Goal: Task Accomplishment & Management: Complete application form

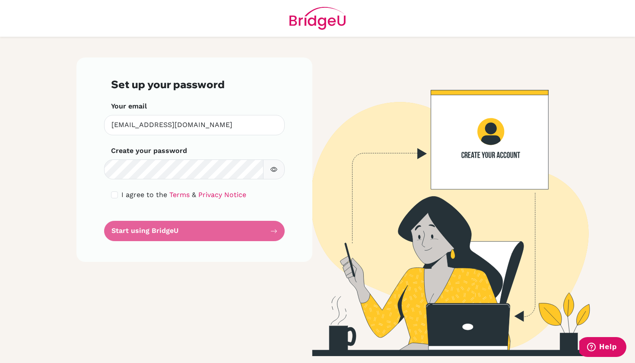
click at [116, 194] on input "checkbox" at bounding box center [114, 194] width 7 height 7
checkbox input "true"
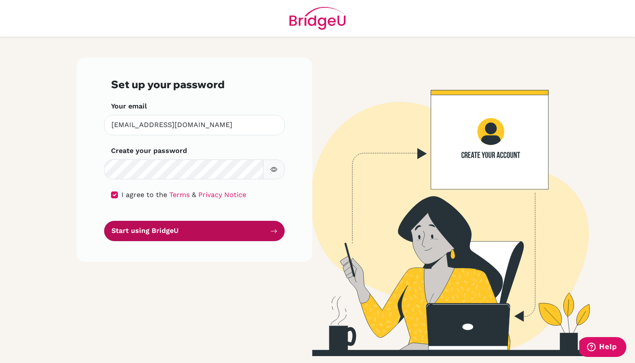
click at [158, 230] on button "Start using BridgeU" at bounding box center [194, 231] width 181 height 20
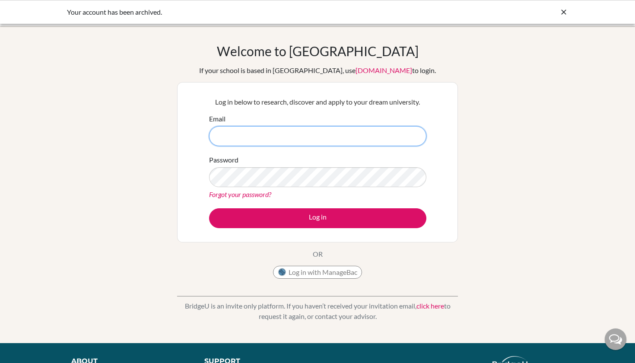
type input "[EMAIL_ADDRESS][DOMAIN_NAME]"
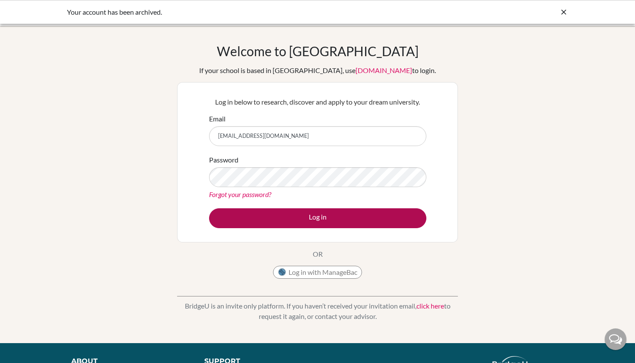
click at [334, 218] on button "Log in" at bounding box center [317, 218] width 217 height 20
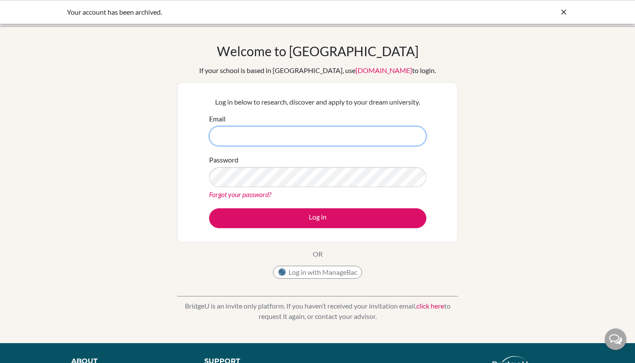
type input "glief.miranda@sisschools.org"
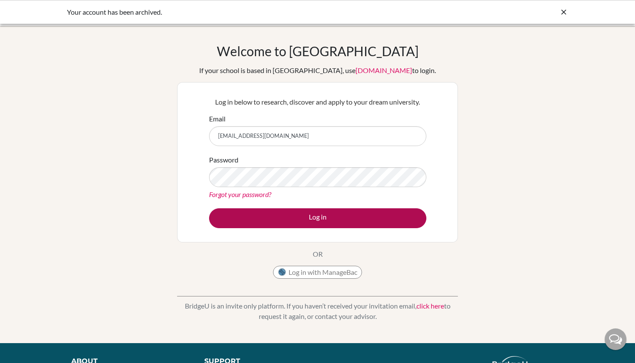
click at [323, 219] on button "Log in" at bounding box center [317, 218] width 217 height 20
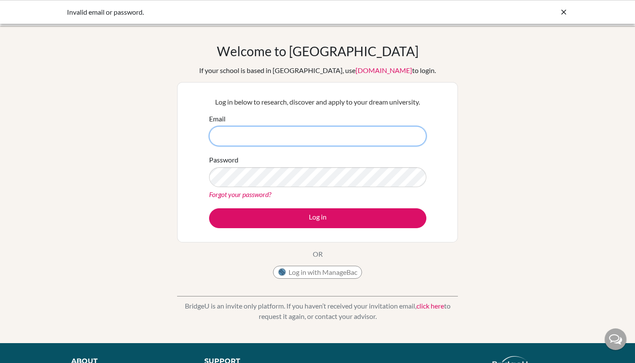
type input "[EMAIL_ADDRESS][DOMAIN_NAME]"
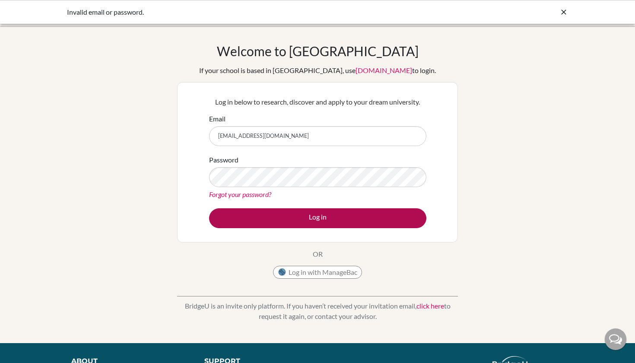
click at [352, 220] on button "Log in" at bounding box center [317, 218] width 217 height 20
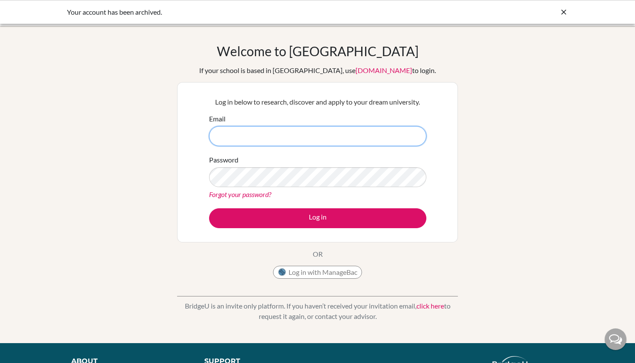
type input "[EMAIL_ADDRESS][DOMAIN_NAME]"
click at [240, 192] on link "Forgot your password?" at bounding box center [240, 194] width 62 height 8
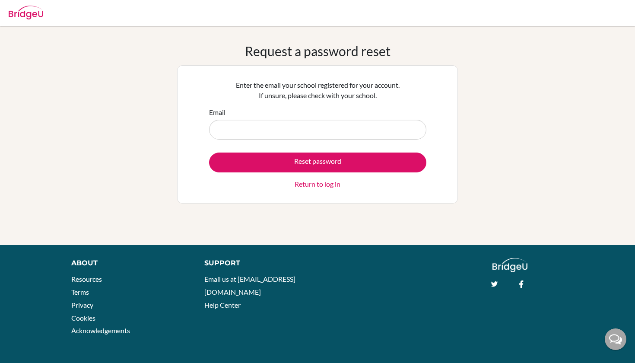
click at [275, 128] on input "Email" at bounding box center [317, 130] width 217 height 20
type input "glief"
type input "[EMAIL_ADDRESS][DOMAIN_NAME]"
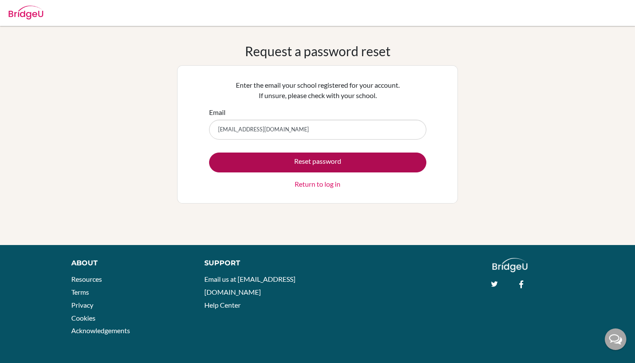
click at [268, 162] on button "Reset password" at bounding box center [317, 163] width 217 height 20
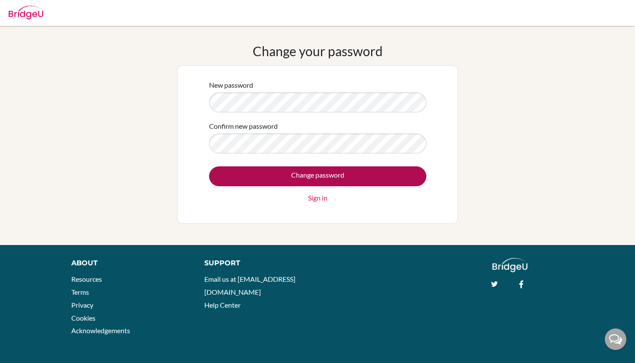
click at [324, 178] on input "Change password" at bounding box center [317, 176] width 217 height 20
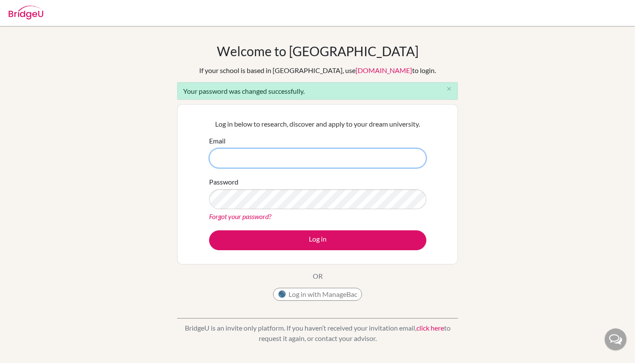
type input "[EMAIL_ADDRESS][DOMAIN_NAME]"
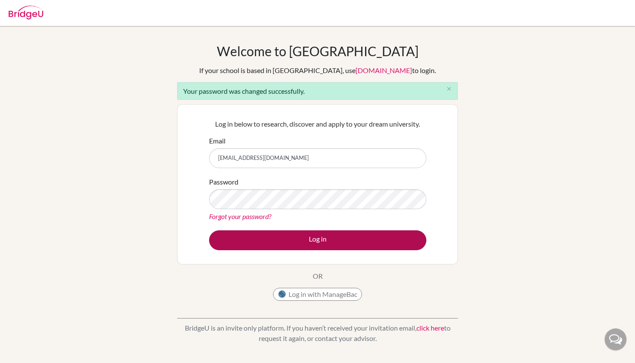
click at [303, 242] on button "Log in" at bounding box center [317, 240] width 217 height 20
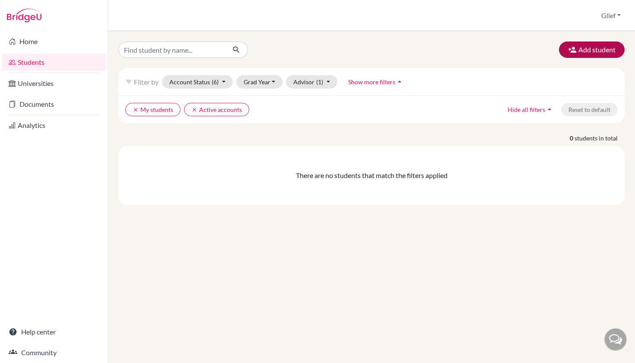
click at [584, 53] on button "Add student" at bounding box center [592, 49] width 66 height 16
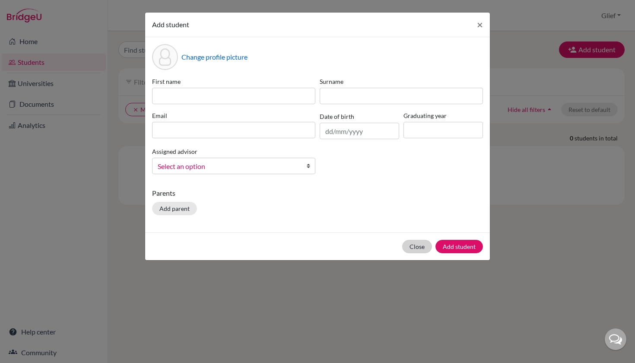
click at [413, 245] on button "Close" at bounding box center [417, 246] width 30 height 13
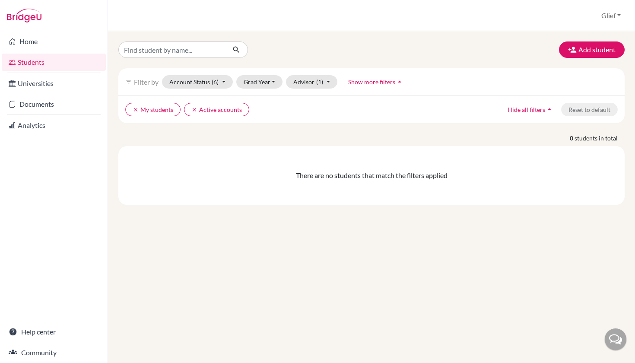
click at [324, 294] on div "Add student filter_list Filter by Account Status (6) Active accounts done Archi…" at bounding box center [371, 197] width 527 height 332
click at [239, 276] on div "Add student filter_list Filter by Account Status (6) Active accounts done Archi…" at bounding box center [371, 197] width 527 height 332
click at [59, 63] on link "Students" at bounding box center [54, 62] width 104 height 17
click at [308, 83] on button "Advisor (1)" at bounding box center [311, 81] width 51 height 13
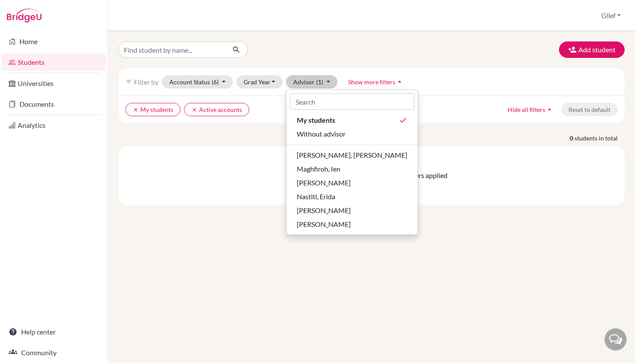
click at [325, 80] on button "Advisor (1)" at bounding box center [311, 81] width 51 height 13
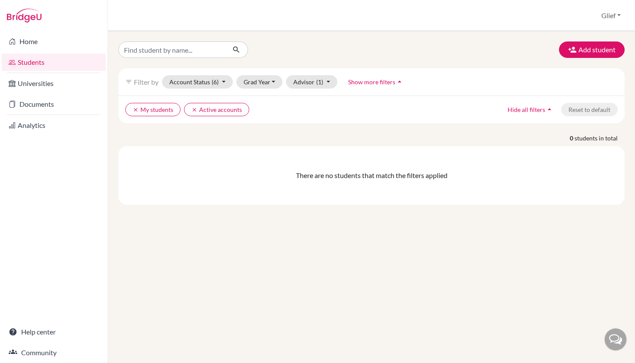
click at [321, 59] on div "Add student filter_list Filter by Account Status (6) Active accounts done Archi…" at bounding box center [371, 122] width 506 height 163
click at [212, 111] on button "clear Active accounts" at bounding box center [216, 109] width 65 height 13
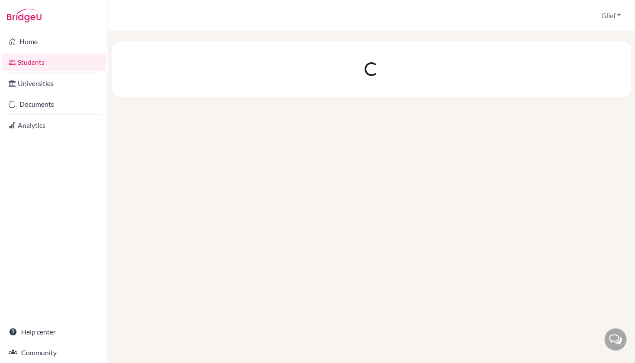
click at [53, 64] on link "Students" at bounding box center [54, 62] width 104 height 17
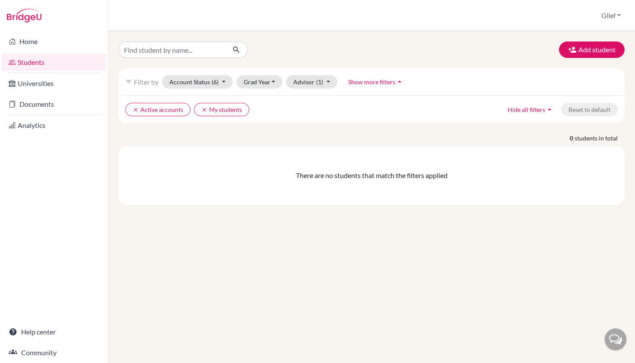
click at [272, 60] on div "Add student filter_list Filter by Account Status (6) Active accounts done Archi…" at bounding box center [371, 122] width 506 height 163
click at [583, 51] on button "Add student" at bounding box center [592, 49] width 66 height 16
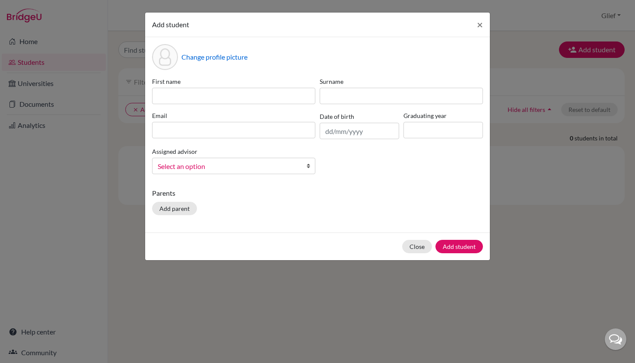
click at [301, 168] on link "Select an option" at bounding box center [233, 166] width 163 height 16
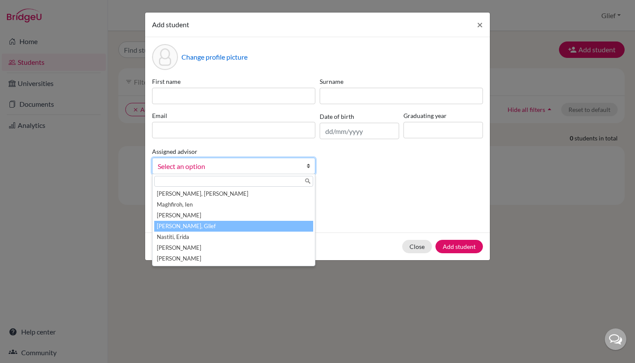
click at [254, 224] on li "Miranda, Glief" at bounding box center [233, 226] width 159 height 11
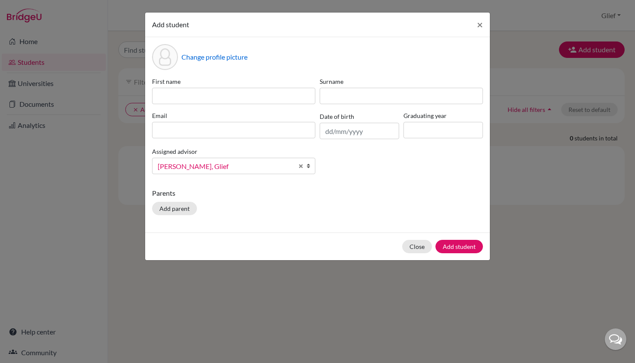
click at [308, 207] on div "Parents Add parent" at bounding box center [317, 203] width 331 height 31
click at [229, 98] on input at bounding box center [233, 96] width 163 height 16
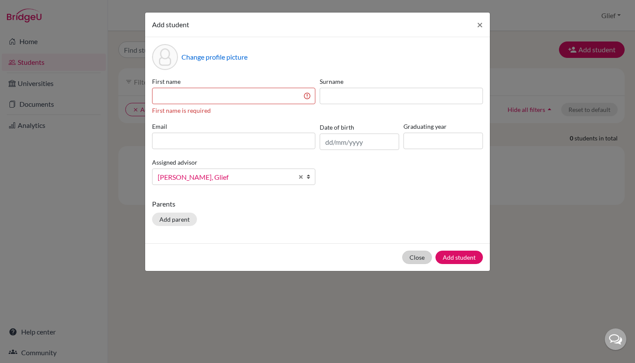
click at [424, 247] on div "Close Add student" at bounding box center [317, 257] width 345 height 28
click at [483, 28] on span "×" at bounding box center [480, 24] width 6 height 13
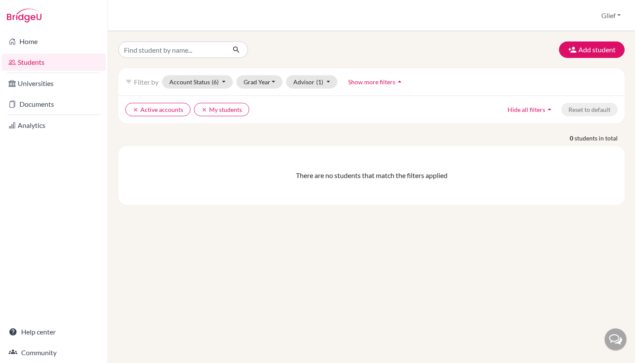
click at [397, 232] on div "Add student filter_list Filter by Account Status (6) Active accounts done Archi…" at bounding box center [371, 197] width 527 height 332
click at [326, 242] on div "Add student filter_list Filter by Account Status (6) Active accounts done Archi…" at bounding box center [371, 197] width 527 height 332
click at [594, 56] on button "Add student" at bounding box center [592, 49] width 66 height 16
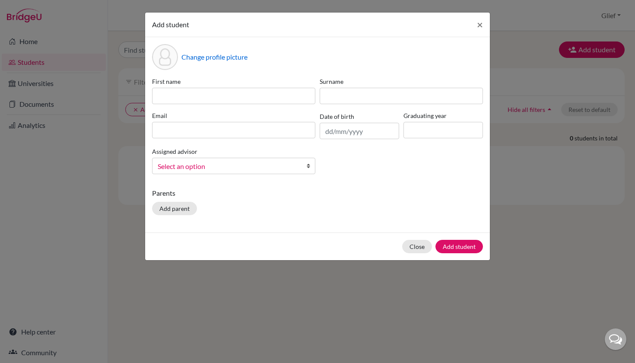
click at [359, 194] on p "Parents" at bounding box center [317, 193] width 331 height 10
click at [477, 30] on span "×" at bounding box center [480, 24] width 6 height 13
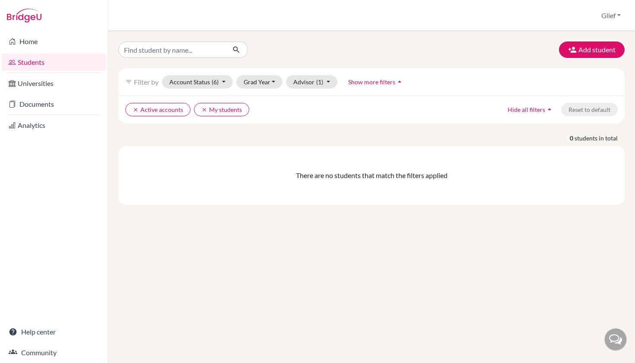
click at [425, 58] on div "Add student filter_list Filter by Account Status (6) Active accounts done Archi…" at bounding box center [371, 122] width 506 height 163
click at [576, 52] on icon "button" at bounding box center [572, 49] width 9 height 9
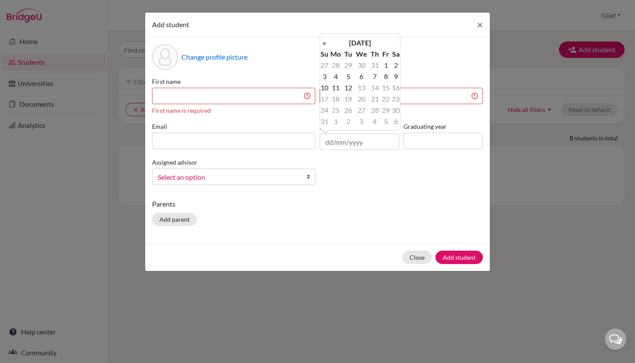
click at [427, 70] on div "Change profile picture First name First name is required Surname Surname is req…" at bounding box center [317, 140] width 345 height 206
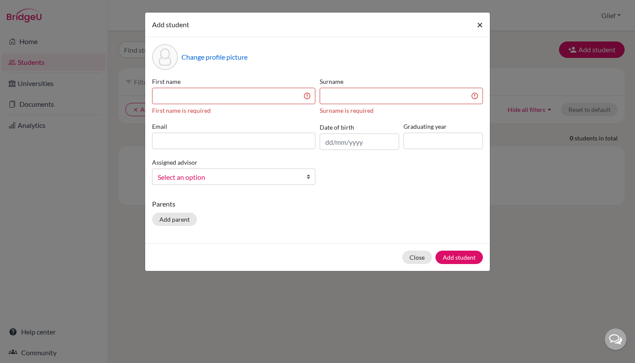
click at [477, 26] on span "×" at bounding box center [480, 24] width 6 height 13
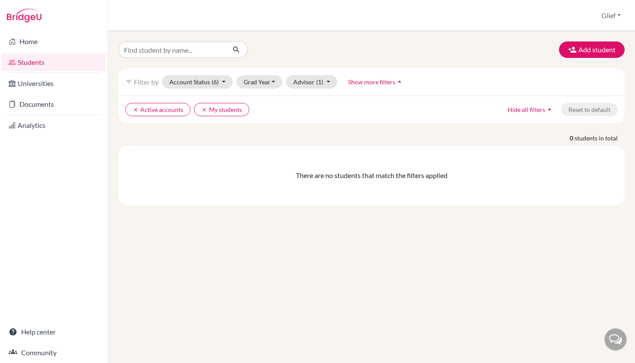
click at [474, 59] on div "Add student filter_list Filter by Account Status (6) Active accounts done Archi…" at bounding box center [371, 122] width 506 height 163
click at [582, 56] on button "Add student" at bounding box center [592, 49] width 66 height 16
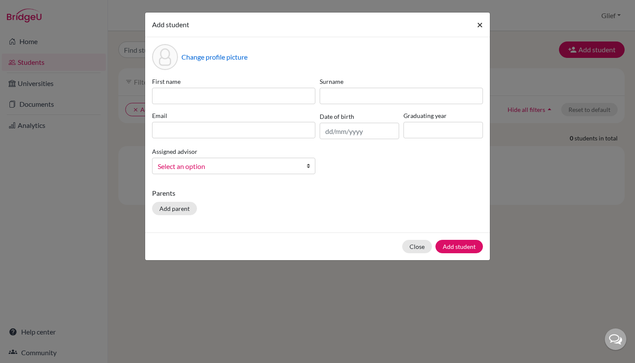
click at [481, 26] on span "×" at bounding box center [480, 24] width 6 height 13
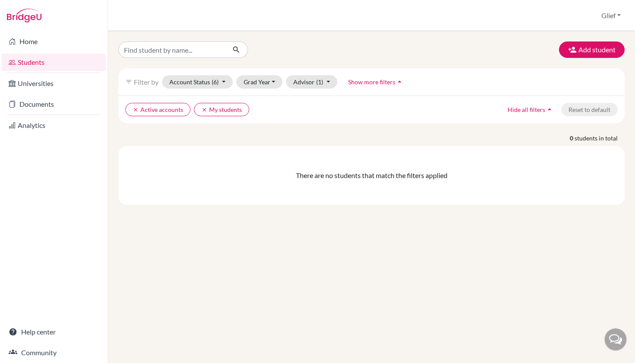
click at [495, 59] on div "Add student filter_list Filter by Account Status (6) Active accounts done Archi…" at bounding box center [371, 122] width 506 height 163
click at [585, 51] on button "Add student" at bounding box center [592, 49] width 66 height 16
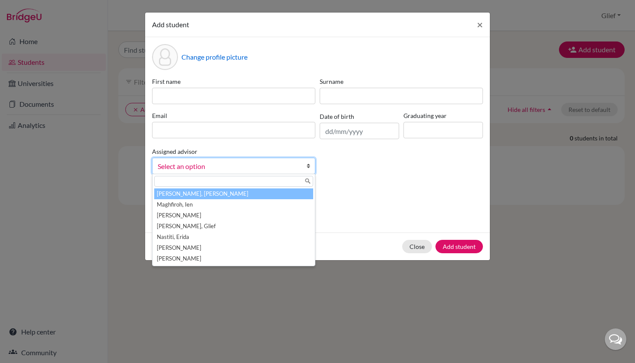
click at [255, 165] on span "Select an option" at bounding box center [228, 166] width 141 height 11
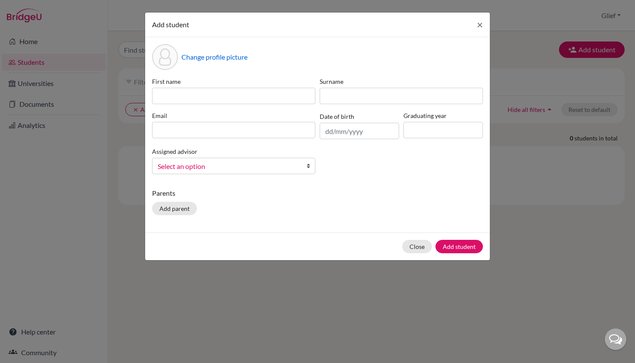
click at [272, 164] on span "Select an option" at bounding box center [228, 166] width 141 height 11
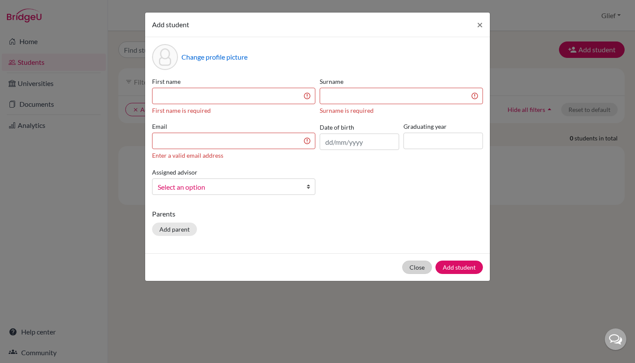
click at [417, 257] on div "Close Add student" at bounding box center [317, 267] width 345 height 28
click at [420, 269] on button "Close" at bounding box center [417, 267] width 30 height 13
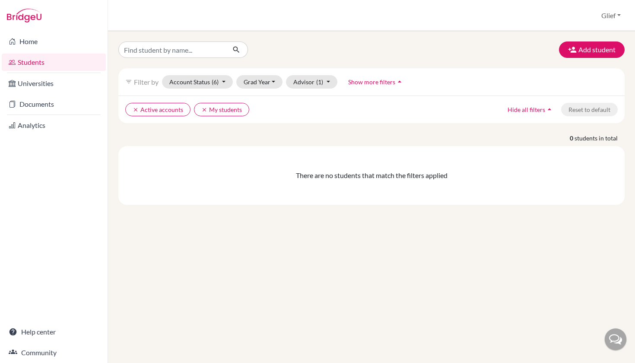
click at [431, 239] on div "Add student filter_list Filter by Account Status (6) Active accounts done Archi…" at bounding box center [371, 197] width 527 height 332
click at [587, 48] on button "Add student" at bounding box center [592, 49] width 66 height 16
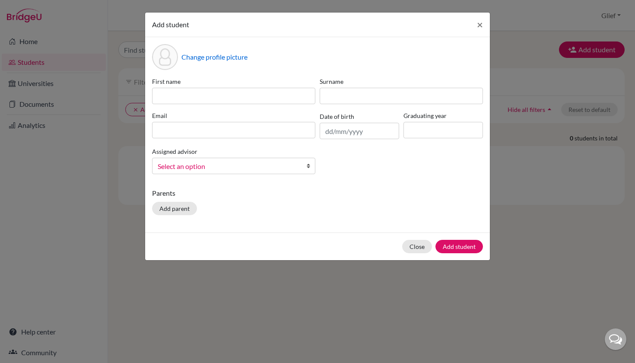
click at [331, 157] on div "First name Surname Email Date of birth Graduating year Assigned advisor Ellen, …" at bounding box center [317, 129] width 335 height 104
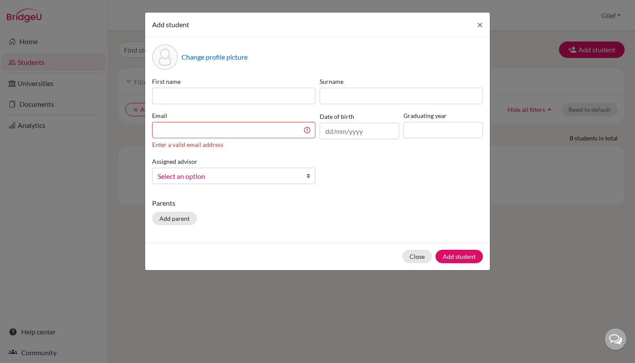
click at [311, 175] on b at bounding box center [310, 176] width 9 height 16
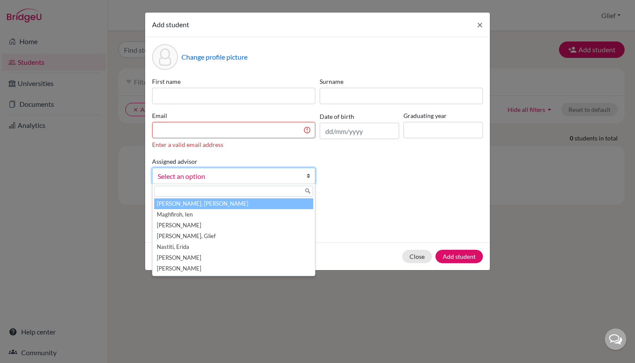
click at [349, 170] on div "First name Surname Email Enter a valid email address Date of birth Graduating y…" at bounding box center [317, 134] width 335 height 114
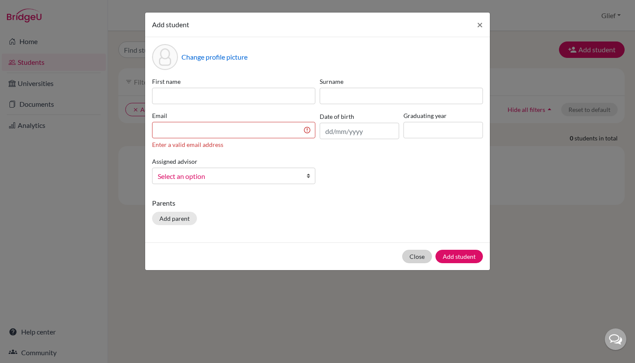
click at [420, 257] on button "Close" at bounding box center [417, 256] width 30 height 13
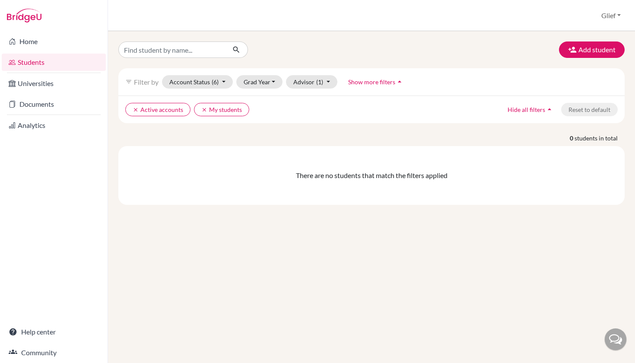
click at [420, 257] on div "Add student filter_list Filter by Account Status (6) Active accounts done Archi…" at bounding box center [371, 197] width 527 height 332
click at [263, 138] on p "0 students in total" at bounding box center [371, 137] width 519 height 9
click at [594, 53] on button "Add student" at bounding box center [592, 49] width 66 height 16
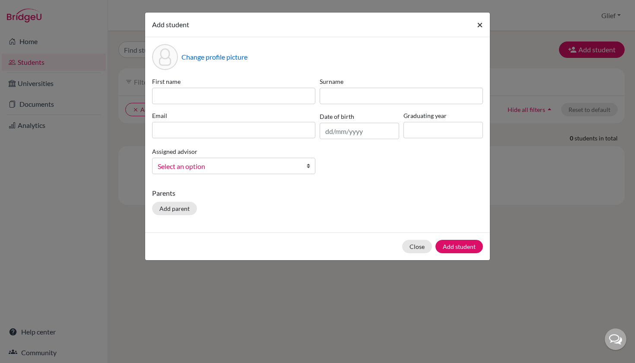
click at [481, 26] on span "×" at bounding box center [480, 24] width 6 height 13
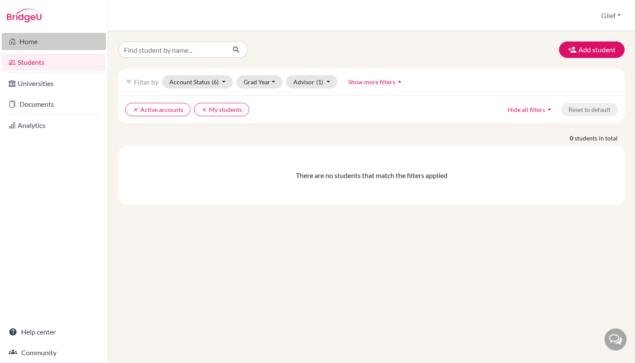
click at [26, 35] on link "Home" at bounding box center [54, 41] width 104 height 17
click at [216, 85] on span "(6)" at bounding box center [215, 81] width 7 height 7
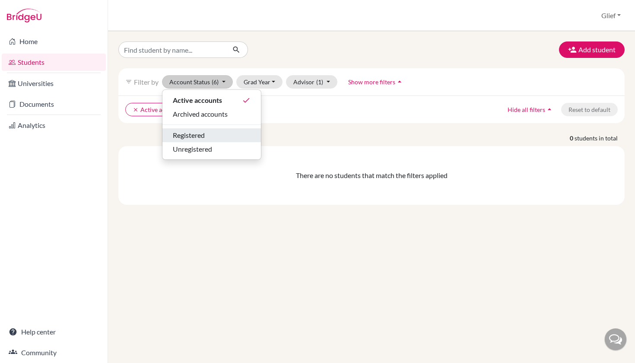
click at [214, 138] on div "Registered" at bounding box center [212, 135] width 78 height 10
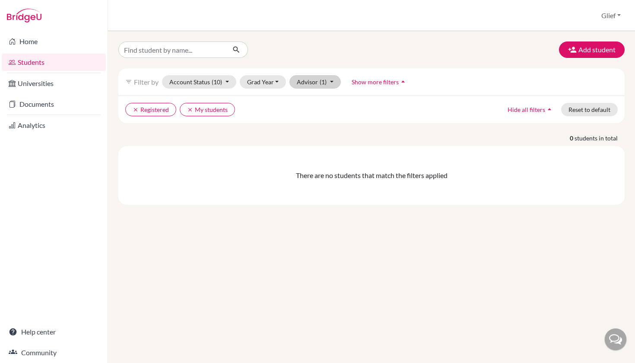
click at [313, 87] on button "Advisor (1)" at bounding box center [314, 81] width 51 height 13
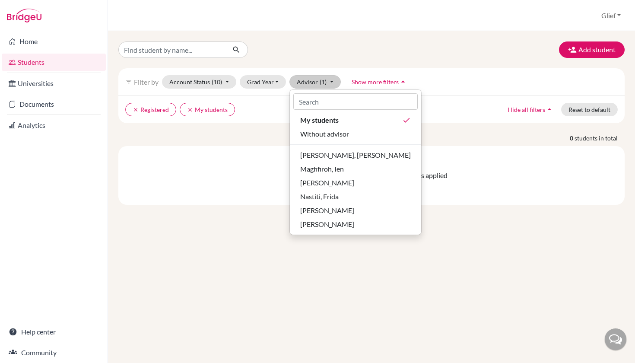
click at [197, 232] on div "Add student filter_list Filter by Account Status (10) Active accounts Archived …" at bounding box center [371, 197] width 527 height 332
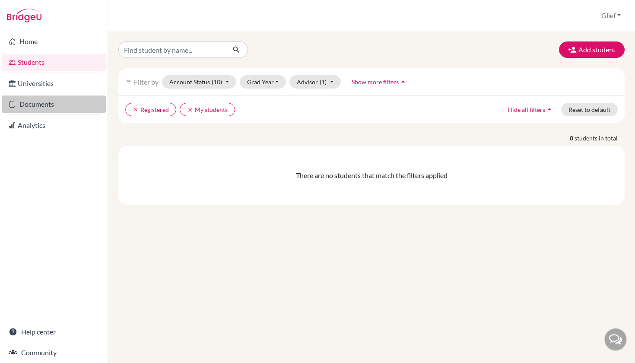
click at [46, 104] on link "Documents" at bounding box center [54, 103] width 104 height 17
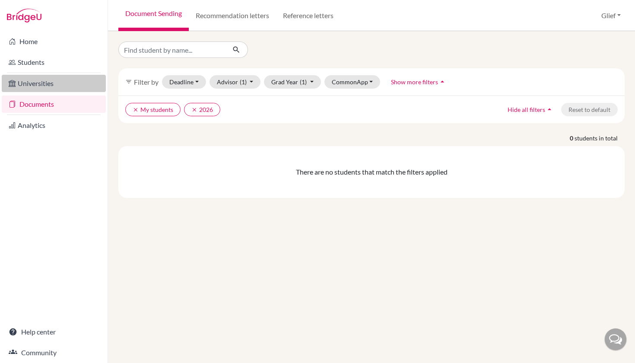
click at [56, 88] on link "Universities" at bounding box center [54, 83] width 104 height 17
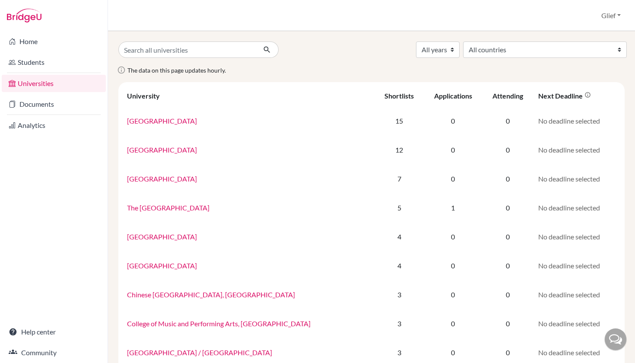
click at [405, 55] on div "All years 2028 2027 2026 2025 2024 All countries [GEOGRAPHIC_DATA] [GEOGRAPHIC_…" at bounding box center [371, 49] width 519 height 16
click at [62, 46] on link "Home" at bounding box center [54, 41] width 104 height 17
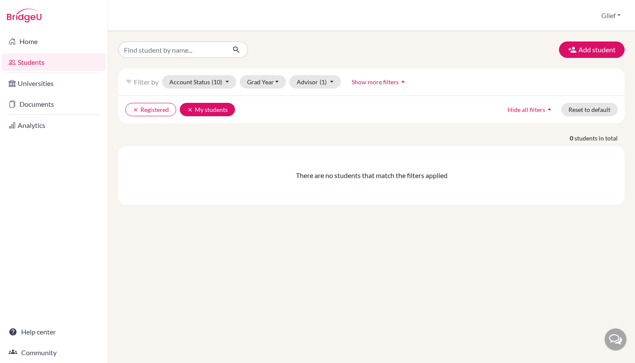
click at [214, 106] on button "clear My students" at bounding box center [207, 109] width 55 height 13
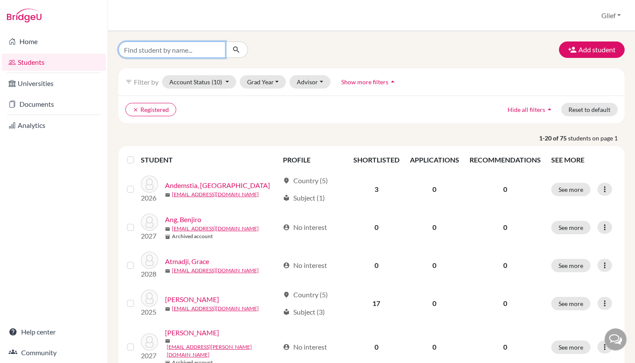
click at [204, 51] on input "Find student by name..." at bounding box center [171, 49] width 107 height 16
paste input "Kartik Nayak"
type input "Kartik Nayak"
click at [236, 49] on icon "submit" at bounding box center [236, 49] width 9 height 9
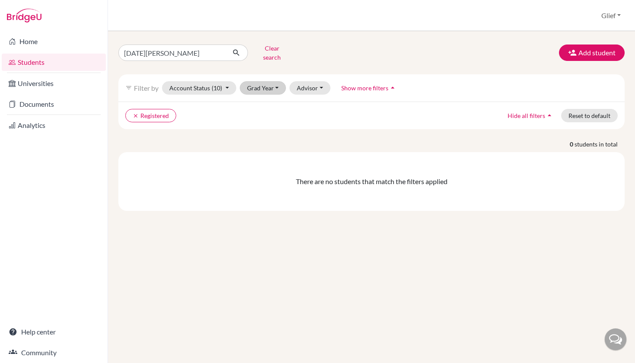
click at [273, 86] on button "Grad Year" at bounding box center [263, 87] width 47 height 13
click at [266, 115] on span "2027" at bounding box center [259, 120] width 16 height 10
click at [321, 82] on button "Advisor" at bounding box center [320, 87] width 41 height 13
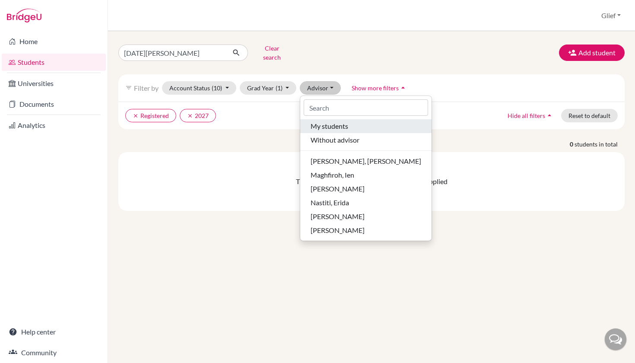
click at [333, 121] on span "My students" at bounding box center [330, 126] width 38 height 10
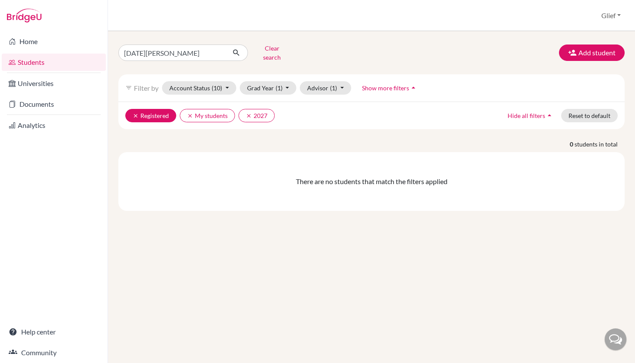
click at [155, 109] on button "clear Registered" at bounding box center [150, 115] width 51 height 13
click at [146, 109] on button "clear My students" at bounding box center [152, 115] width 55 height 13
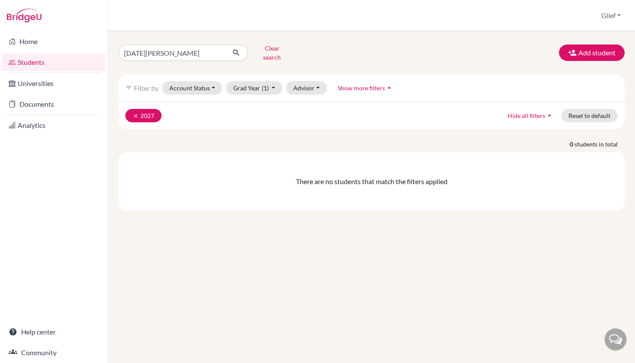
click at [138, 113] on icon "clear" at bounding box center [136, 116] width 6 height 6
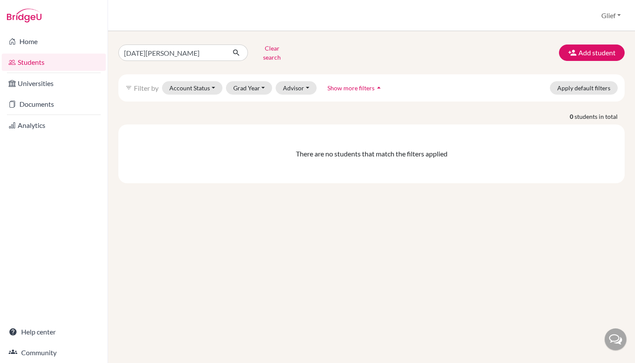
click at [280, 49] on button "Clear search" at bounding box center [272, 52] width 48 height 22
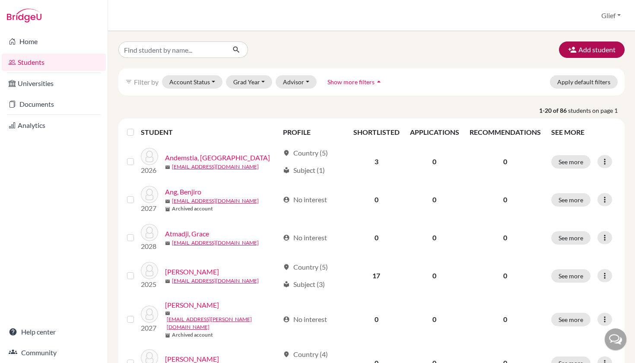
click at [594, 48] on button "Add student" at bounding box center [592, 49] width 66 height 16
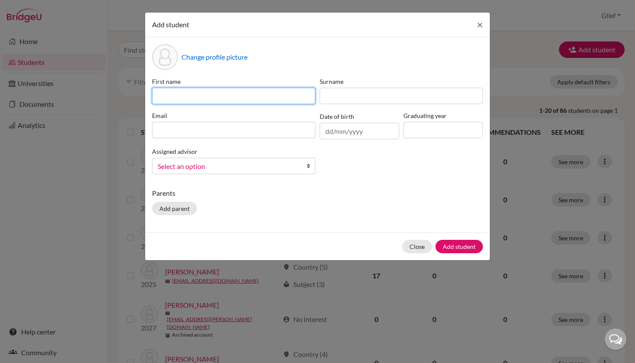
paste input "Kartik Nayak"
drag, startPoint x: 251, startPoint y: 95, endPoint x: 180, endPoint y: 96, distance: 70.4
click at [180, 96] on input "Kartik Nayak" at bounding box center [233, 96] width 163 height 16
drag, startPoint x: 206, startPoint y: 95, endPoint x: 178, endPoint y: 94, distance: 27.2
click at [178, 94] on input "Kartik Nayak" at bounding box center [233, 96] width 163 height 16
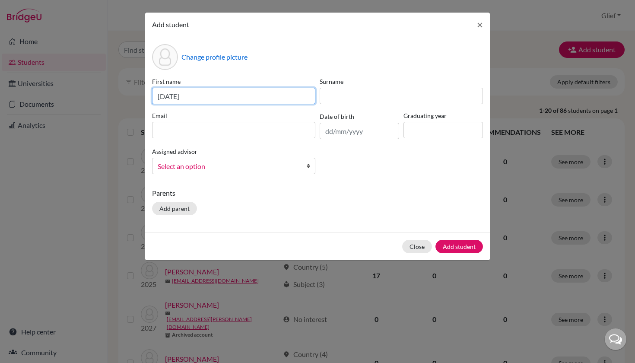
type input "Kartik"
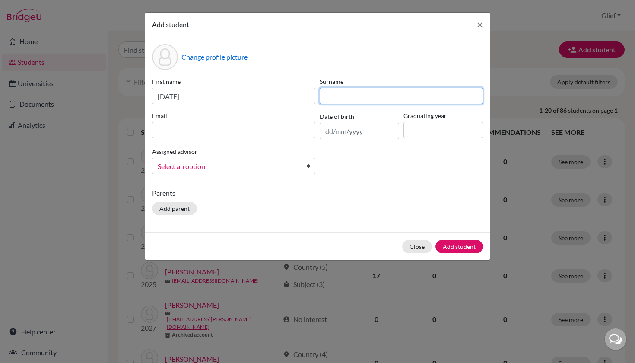
paste input "Nayak"
type input "Nayak"
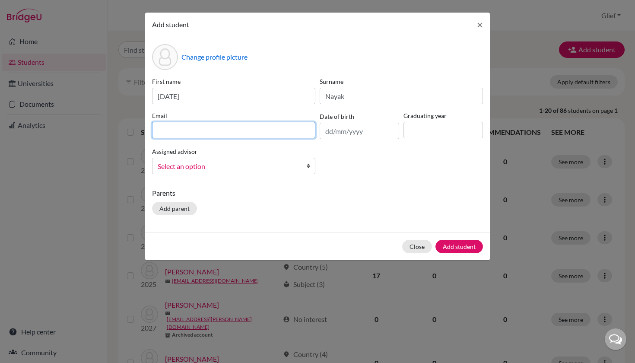
paste input "[EMAIL_ADDRESS][DOMAIN_NAME]"
type input "[EMAIL_ADDRESS][DOMAIN_NAME]"
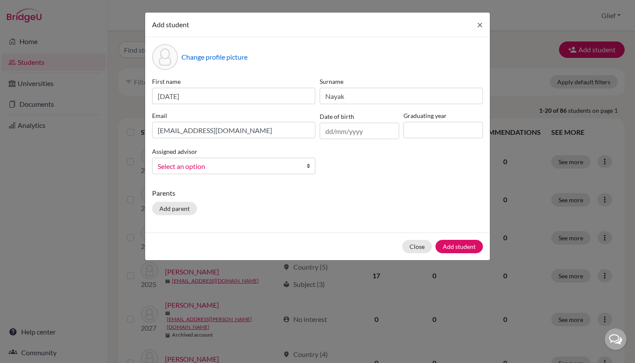
click at [69, 189] on div "Add student × Change profile picture First name Kartik Surname Nayak Email 26ka…" at bounding box center [317, 181] width 635 height 363
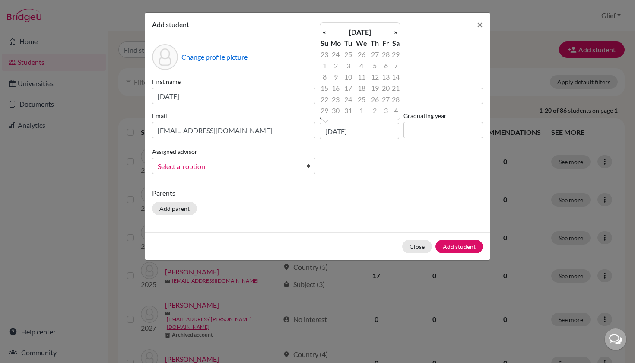
type input "09/03/8"
click at [375, 167] on div "First name Kartik Surname Nayak Email 26kartik.nayak@sisschools.org Date of bir…" at bounding box center [317, 129] width 335 height 104
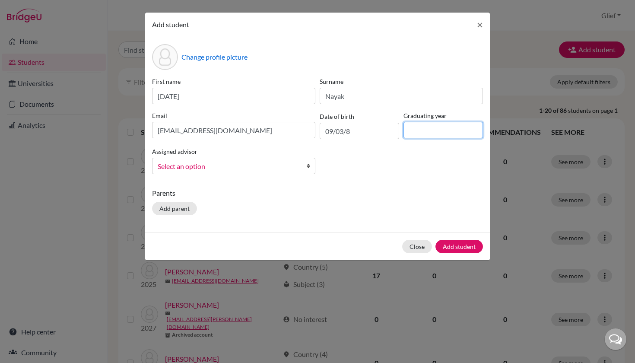
click at [415, 133] on input at bounding box center [443, 130] width 79 height 16
type input "2026"
click at [397, 172] on div "First name Kartik Surname Nayak Email 26kartik.nayak@sisschools.org Date of bir…" at bounding box center [317, 129] width 335 height 104
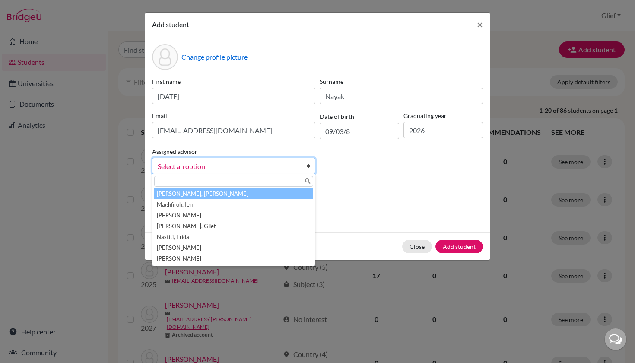
click at [300, 166] on link "Select an option" at bounding box center [233, 166] width 163 height 16
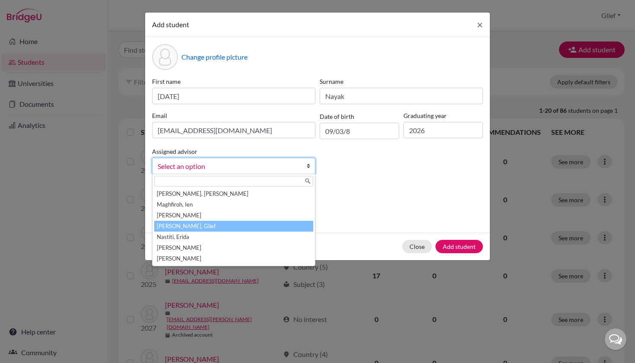
click at [187, 225] on li "Miranda, Glief" at bounding box center [233, 226] width 159 height 11
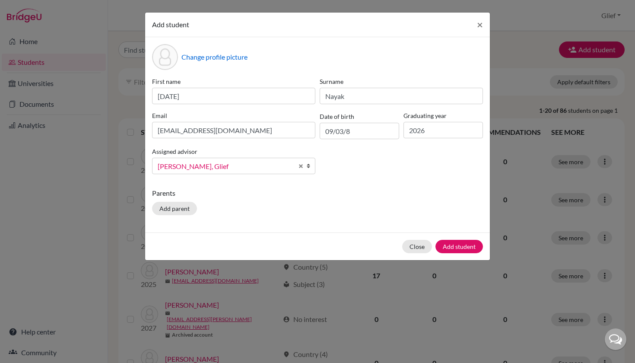
click at [271, 224] on div "Change profile picture First name Kartik Surname Nayak Email 26kartik.nayak@sis…" at bounding box center [317, 134] width 345 height 195
click at [466, 247] on button "Add student" at bounding box center [459, 246] width 48 height 13
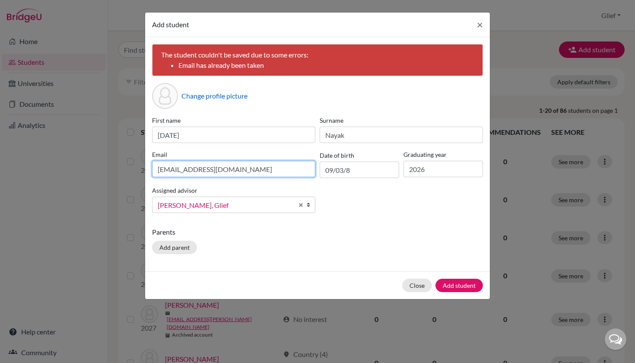
click at [261, 168] on input "[EMAIL_ADDRESS][DOMAIN_NAME]" at bounding box center [233, 169] width 163 height 16
drag, startPoint x: 261, startPoint y: 168, endPoint x: 158, endPoint y: 169, distance: 102.8
click at [158, 169] on input "[EMAIL_ADDRESS][DOMAIN_NAME]" at bounding box center [233, 169] width 163 height 16
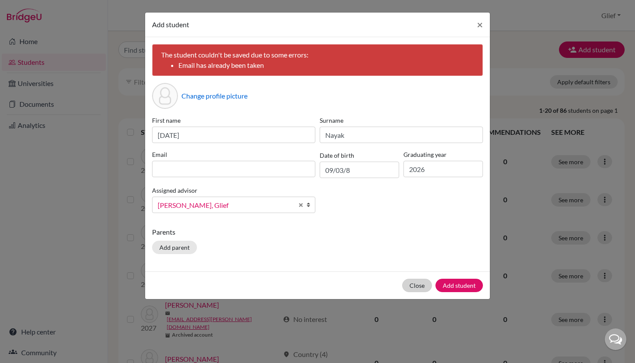
click at [426, 285] on div "Close Add student" at bounding box center [317, 285] width 345 height 28
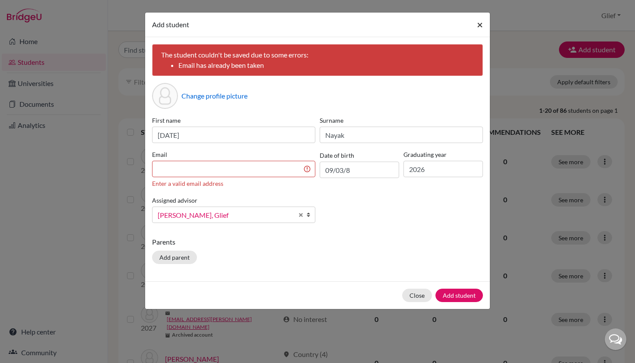
click at [482, 22] on span "×" at bounding box center [480, 24] width 6 height 13
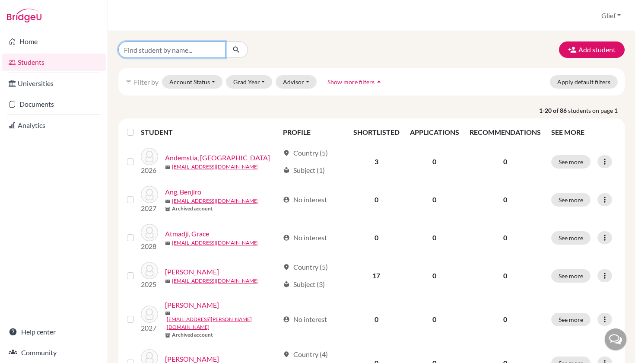
click at [194, 52] on input "Find student by name..." at bounding box center [171, 49] width 107 height 16
paste input "[EMAIL_ADDRESS][DOMAIN_NAME]"
type input "[EMAIL_ADDRESS][DOMAIN_NAME]"
click at [236, 50] on button "submit" at bounding box center [236, 49] width 23 height 16
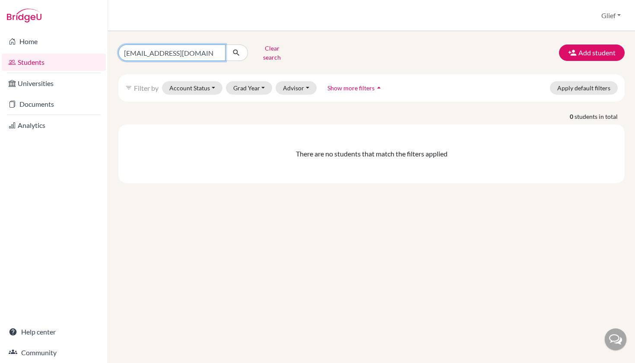
click at [207, 51] on input "[EMAIL_ADDRESS][DOMAIN_NAME]" at bounding box center [171, 52] width 107 height 16
click at [199, 84] on button "Account Status" at bounding box center [192, 87] width 60 height 13
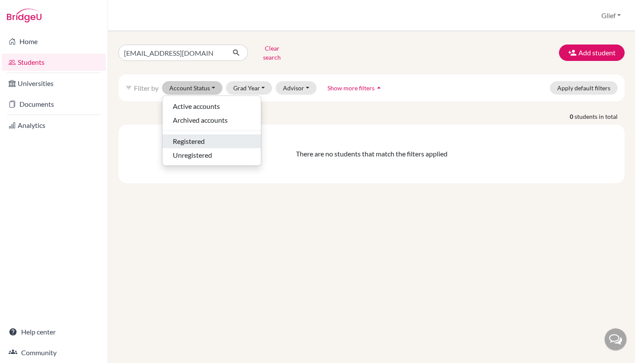
click at [202, 136] on span "Registered" at bounding box center [189, 141] width 32 height 10
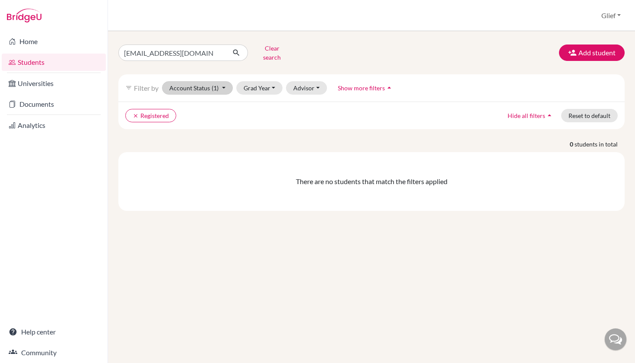
click at [217, 84] on span "(1)" at bounding box center [215, 87] width 7 height 7
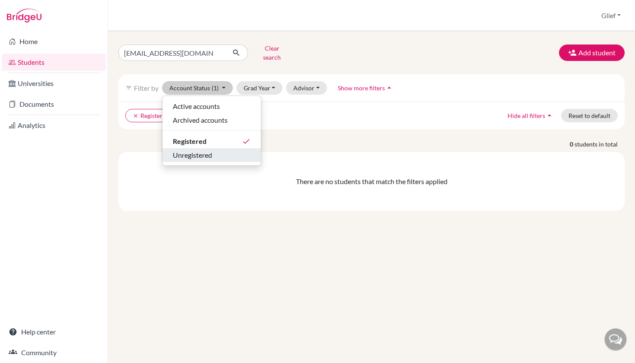
click at [199, 150] on span "Unregistered" at bounding box center [192, 155] width 39 height 10
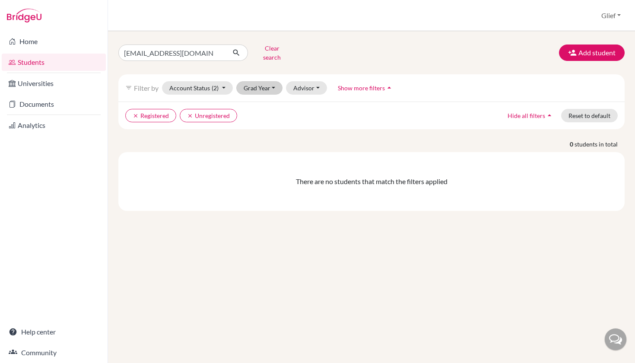
click at [260, 81] on button "Grad Year" at bounding box center [259, 87] width 47 height 13
click at [260, 129] on span "2026" at bounding box center [255, 134] width 16 height 10
click at [48, 63] on link "Students" at bounding box center [54, 62] width 104 height 17
click at [276, 49] on button "Clear search" at bounding box center [272, 52] width 48 height 22
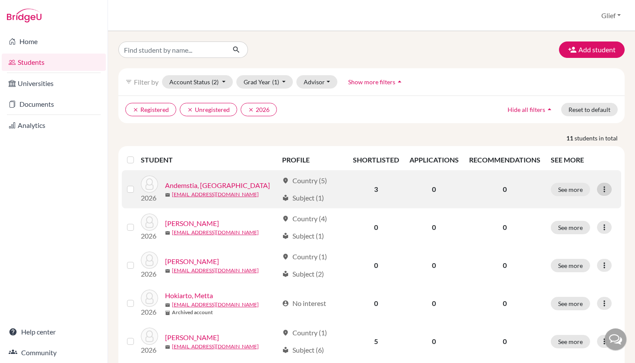
click at [605, 189] on icon at bounding box center [604, 189] width 9 height 9
click at [579, 190] on button "See more" at bounding box center [570, 189] width 39 height 13
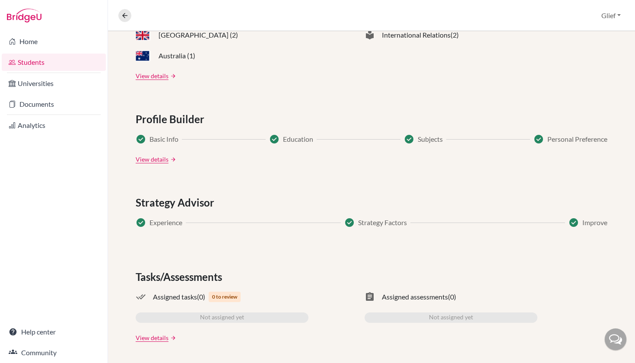
scroll to position [407, 0]
click at [164, 340] on link "View details" at bounding box center [152, 337] width 33 height 9
